Goal: Task Accomplishment & Management: Use online tool/utility

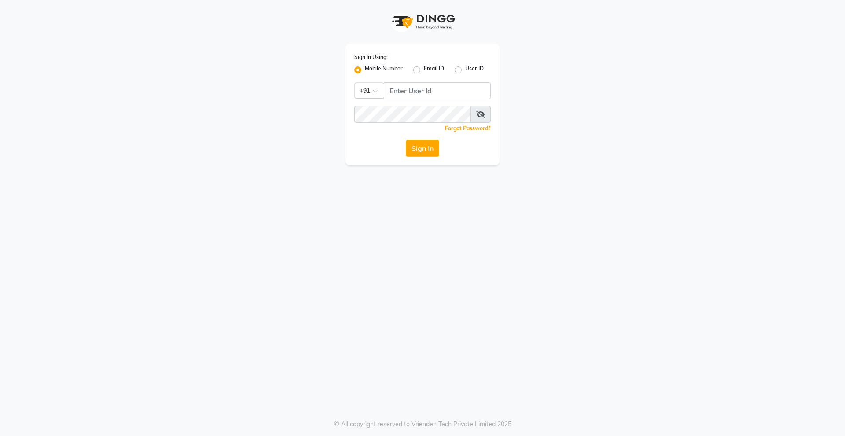
click at [458, 82] on div "Sign In Using: Mobile Number Email ID User ID Country Code × +91 Remember me Fo…" at bounding box center [422, 105] width 154 height 122
click at [456, 88] on input "Username" at bounding box center [437, 90] width 107 height 17
type input "9910315227"
click at [406, 140] on button "Sign In" at bounding box center [422, 148] width 33 height 17
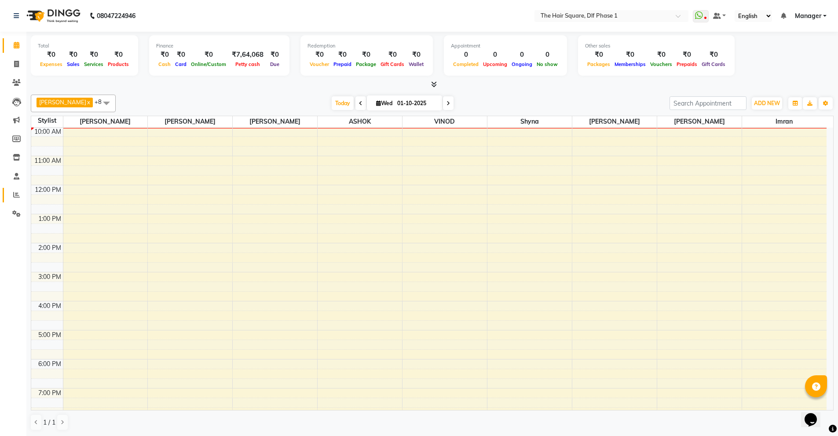
click at [11, 201] on link "Reports" at bounding box center [13, 195] width 21 height 15
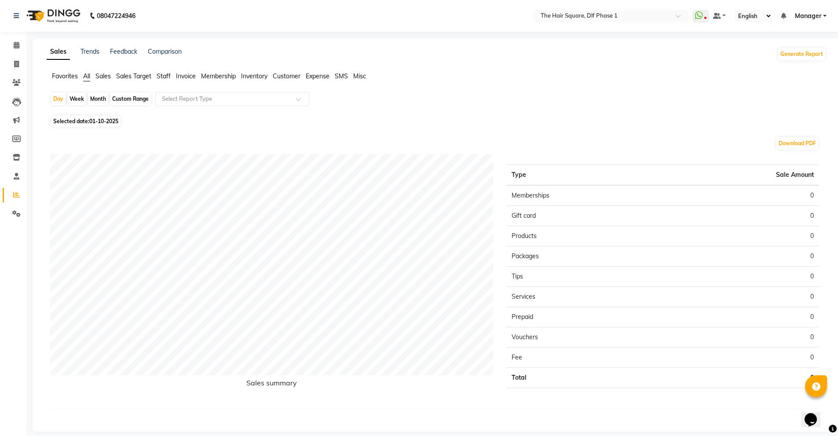
click at [159, 78] on span "Staff" at bounding box center [164, 76] width 14 height 8
click at [110, 117] on span "01-10-2025" at bounding box center [103, 116] width 29 height 7
select select "10"
select select "2025"
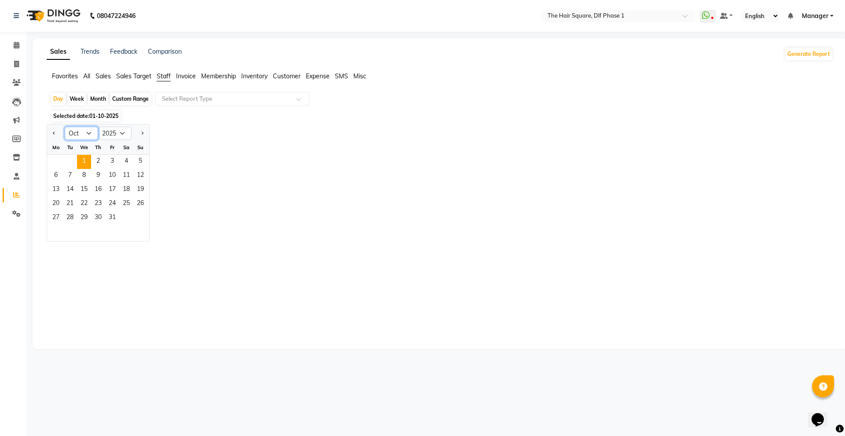
click at [85, 135] on select "Jan Feb Mar Apr May Jun Jul Aug Sep Oct Nov Dec" at bounding box center [81, 133] width 33 height 13
select select "9"
click at [65, 127] on select "Jan Feb Mar Apr May Jun Jul Aug Sep Oct Nov Dec" at bounding box center [81, 133] width 33 height 13
click at [74, 214] on span "30" at bounding box center [70, 218] width 14 height 14
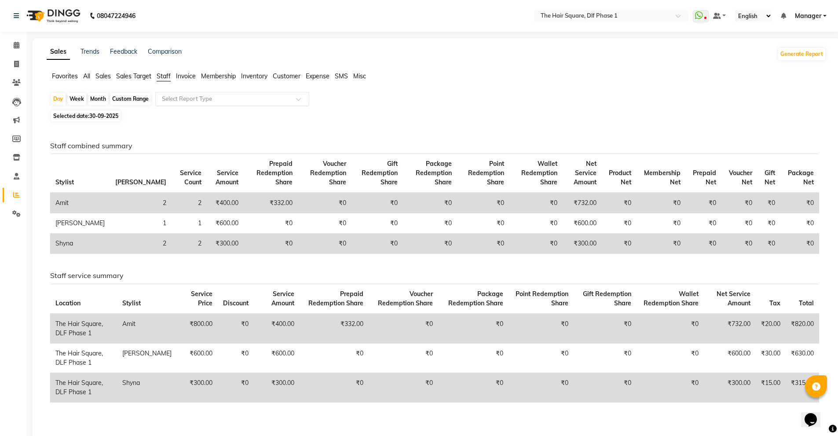
click at [249, 99] on input "text" at bounding box center [223, 99] width 127 height 9
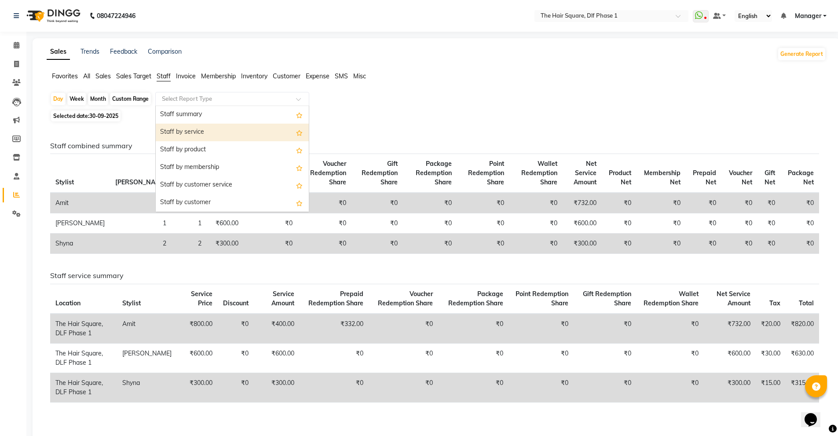
click at [251, 140] on div "Staff by service" at bounding box center [232, 133] width 153 height 18
select select "full_report"
select select "csv"
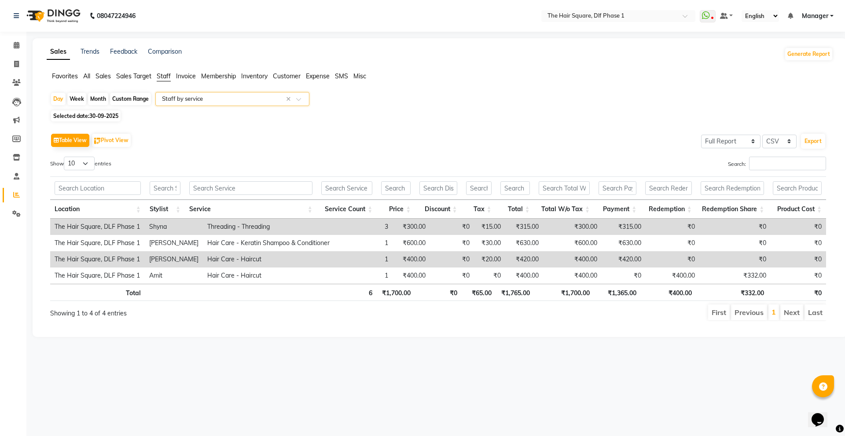
click at [260, 104] on div "Select Report Type × Staff by service ×" at bounding box center [232, 99] width 154 height 14
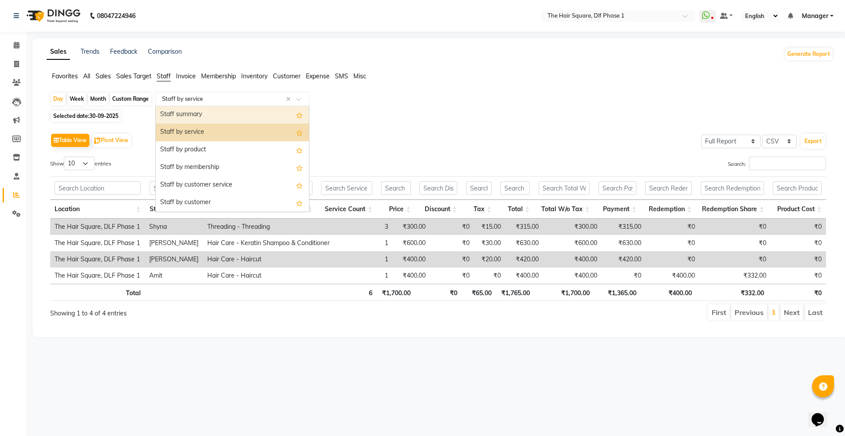
click at [261, 122] on div "Staff summary" at bounding box center [232, 115] width 153 height 18
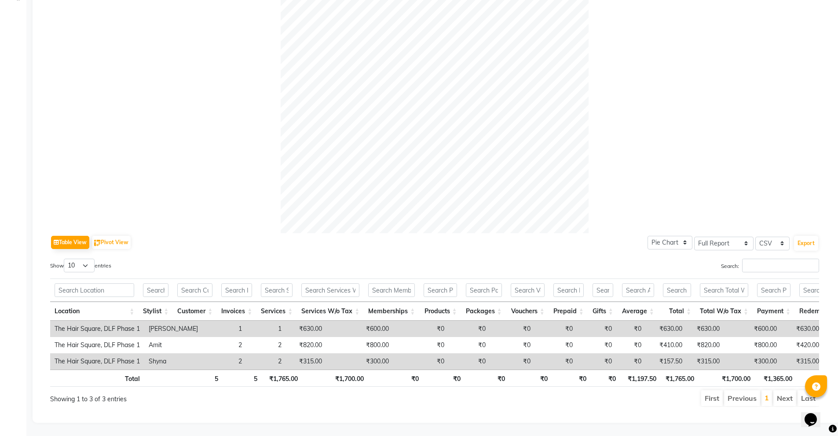
scroll to position [230, 0]
